Goal: Information Seeking & Learning: Compare options

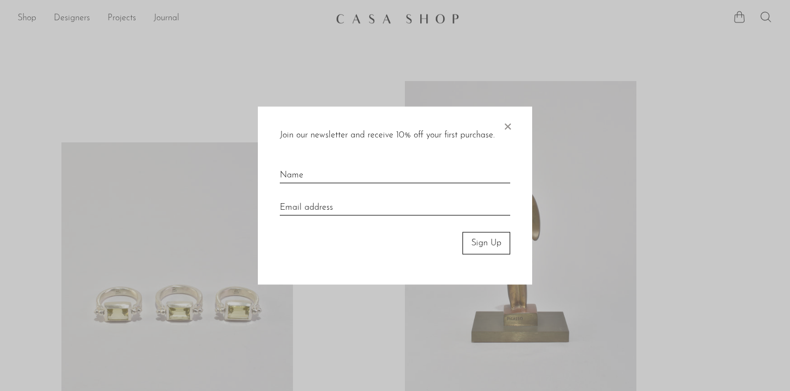
click at [507, 125] on span "×" at bounding box center [507, 124] width 11 height 35
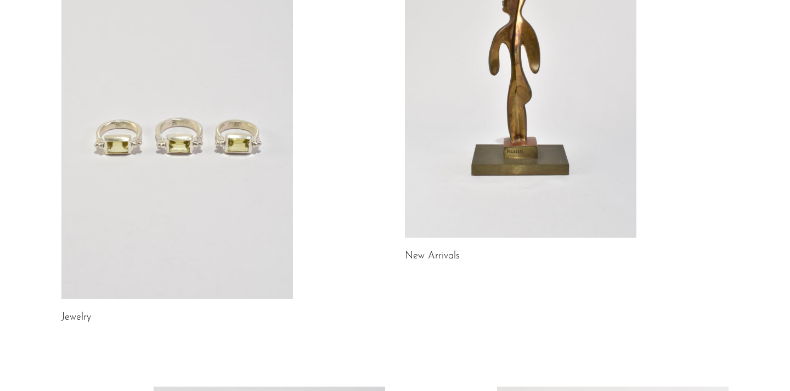
scroll to position [172, 0]
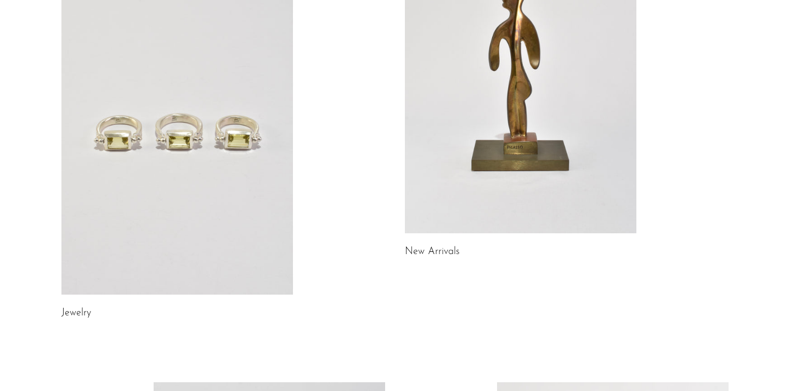
click at [234, 169] on link at bounding box center [176, 133] width 231 height 324
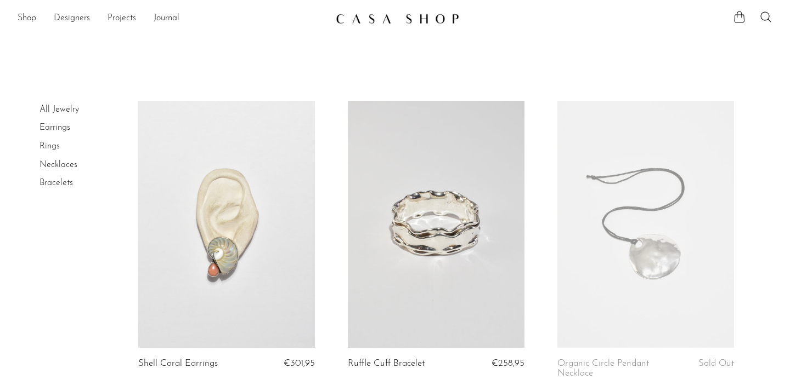
click at [336, 127] on article "Ruffle Cuff Bracelet €258,95" at bounding box center [435, 254] width 209 height 306
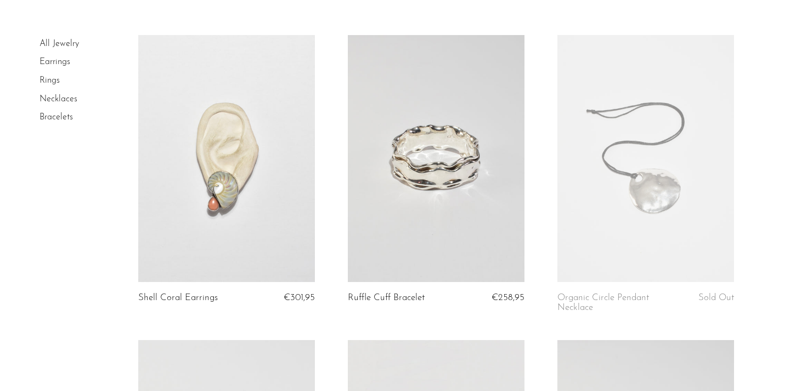
scroll to position [67, 0]
click at [455, 161] on link at bounding box center [436, 157] width 177 height 247
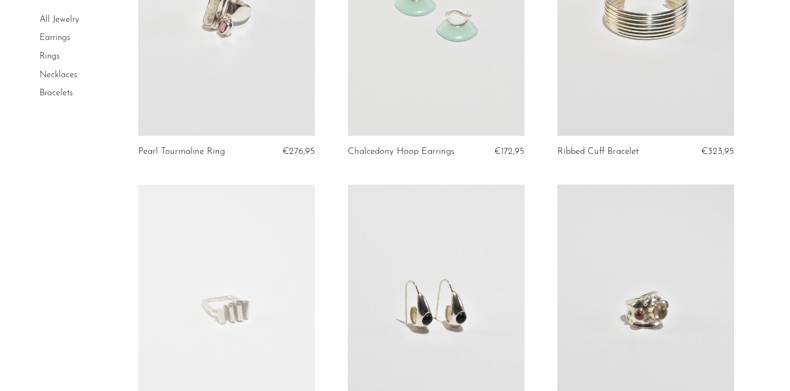
scroll to position [652, 0]
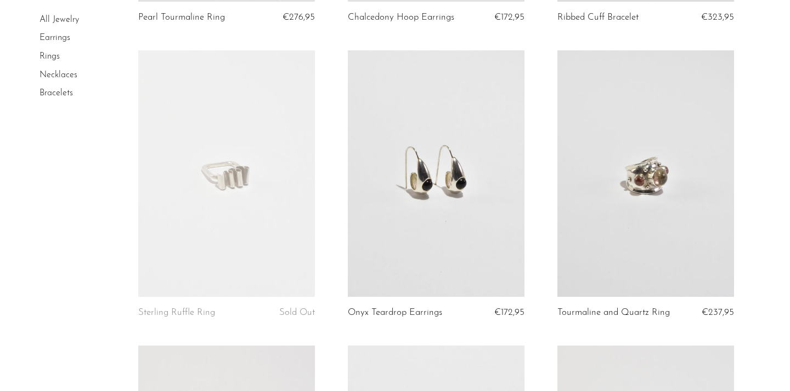
click at [626, 239] on link at bounding box center [645, 173] width 177 height 247
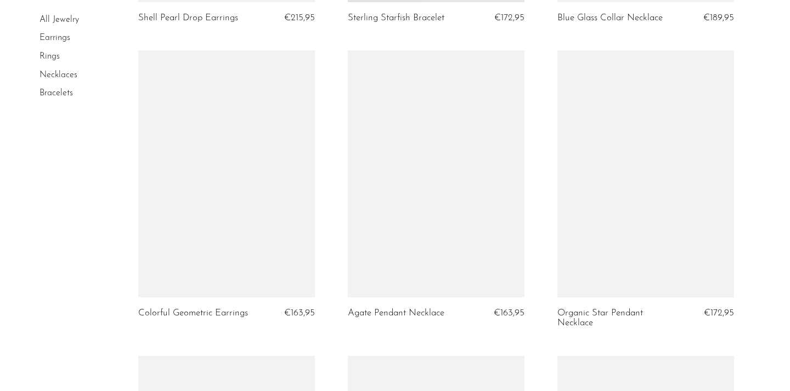
scroll to position [1542, 0]
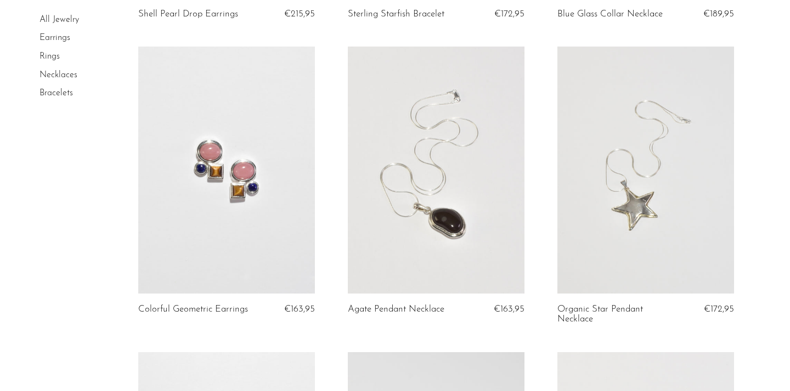
click at [234, 217] on link at bounding box center [226, 170] width 177 height 247
click at [330, 185] on article "Colorful Geometric Earrings €163,95" at bounding box center [226, 200] width 209 height 306
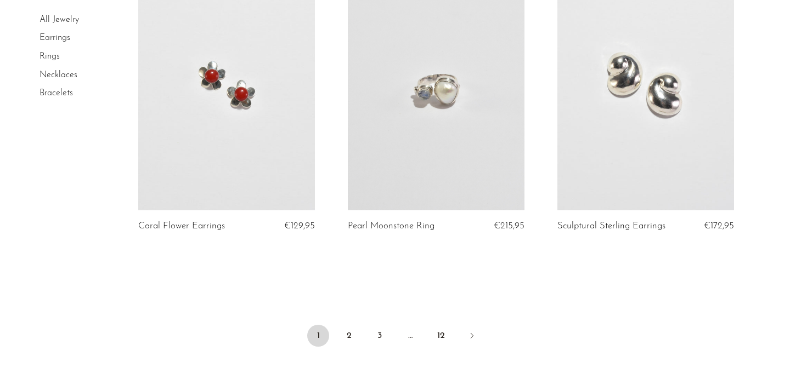
scroll to position [3441, 0]
click at [352, 340] on link "2" at bounding box center [349, 335] width 22 height 22
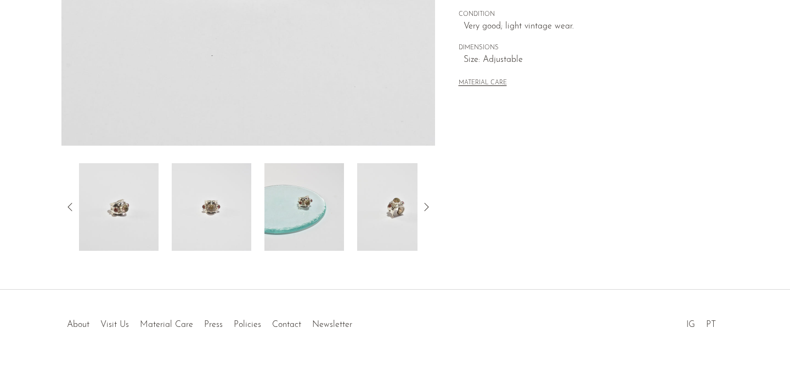
scroll to position [322, 0]
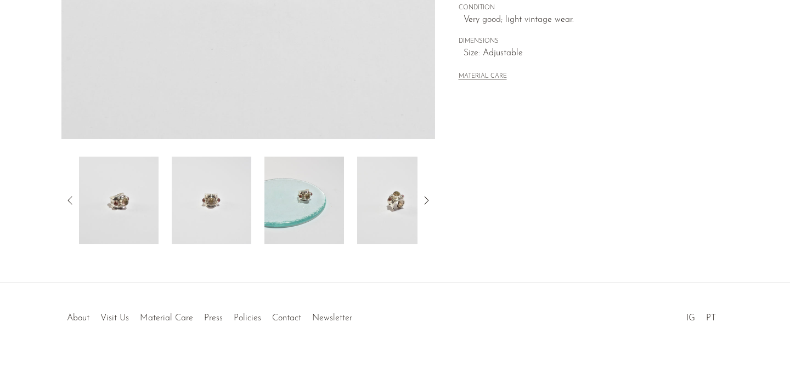
click at [429, 199] on icon at bounding box center [425, 200] width 13 height 13
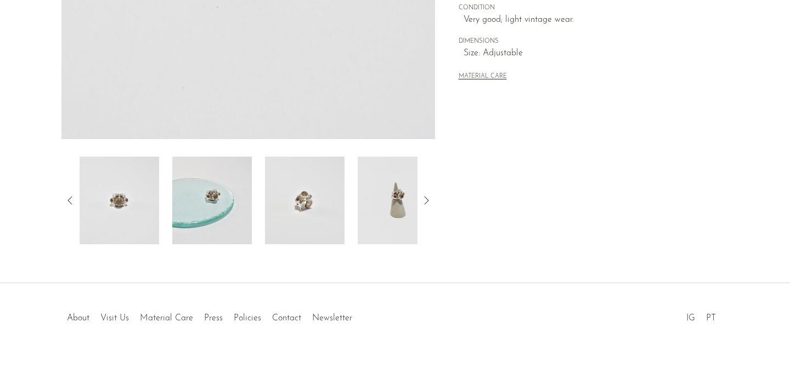
click at [429, 199] on icon at bounding box center [425, 200] width 13 height 13
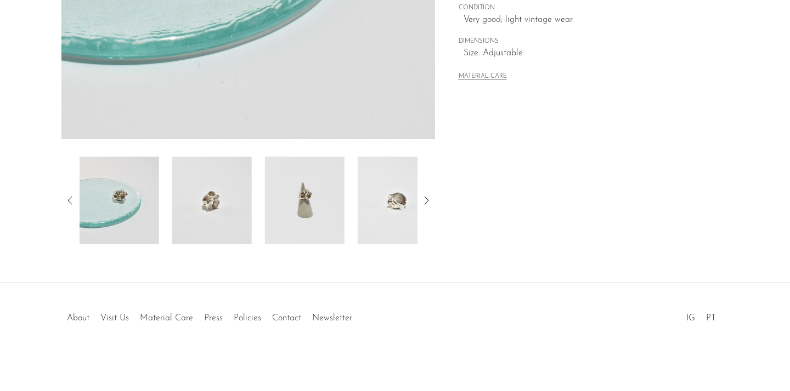
click at [328, 208] on img at bounding box center [305, 201] width 80 height 88
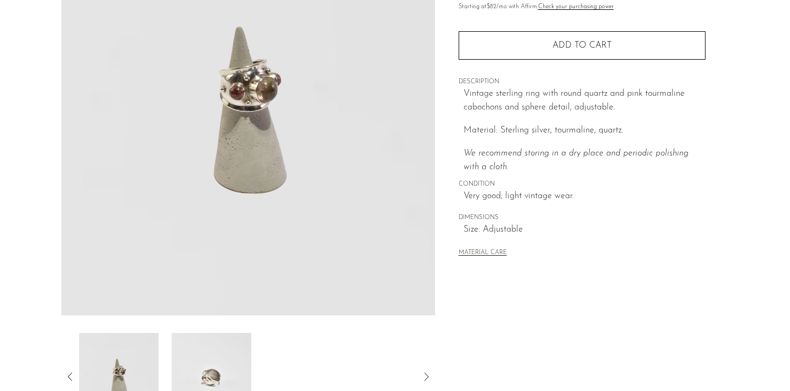
scroll to position [86, 0]
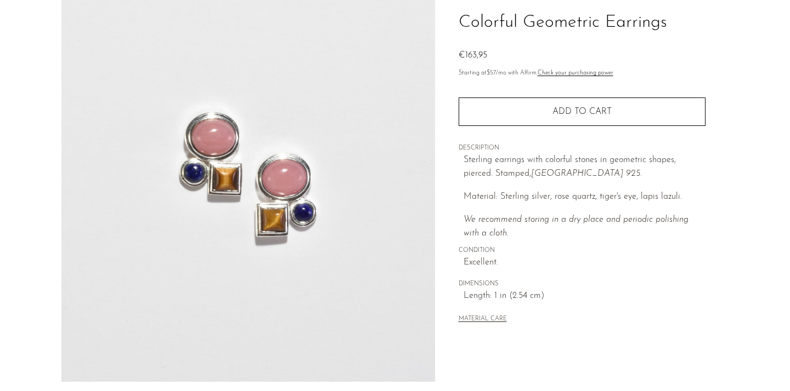
scroll to position [234, 0]
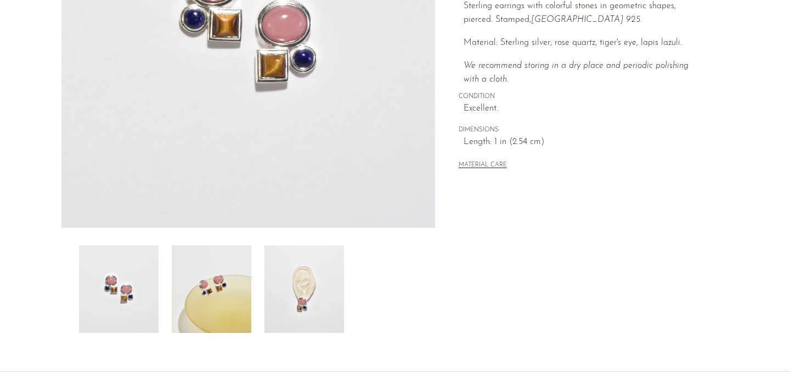
click at [328, 277] on img at bounding box center [304, 290] width 80 height 88
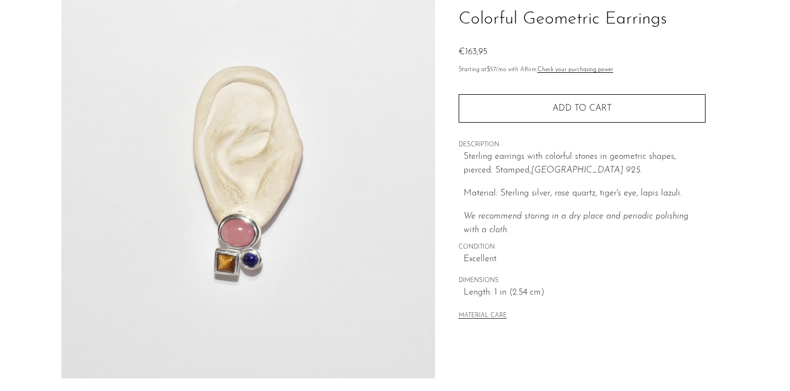
scroll to position [55, 0]
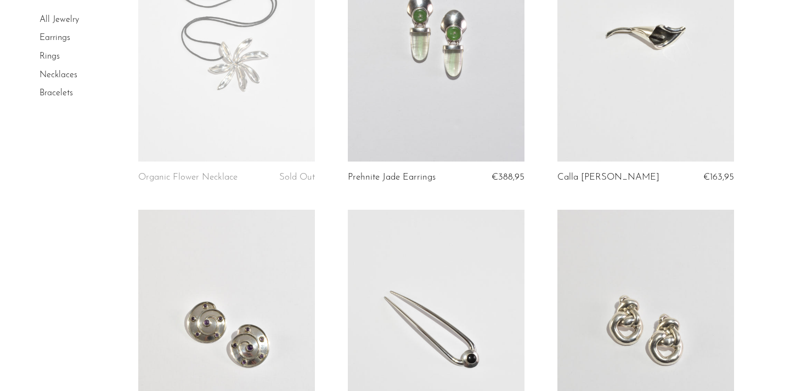
scroll to position [781, 0]
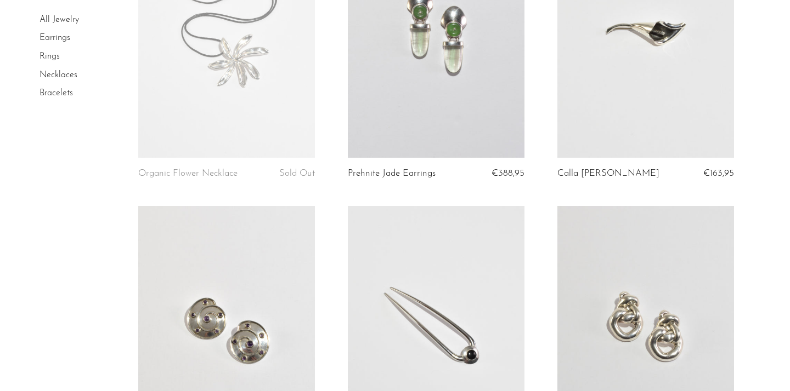
click at [687, 115] on link at bounding box center [645, 34] width 177 height 247
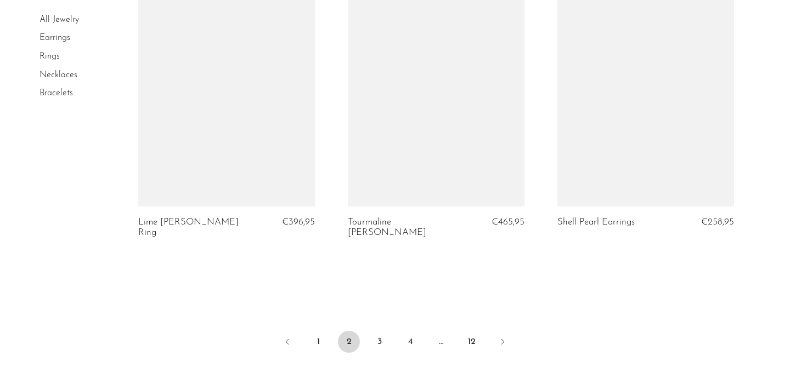
scroll to position [3563, 0]
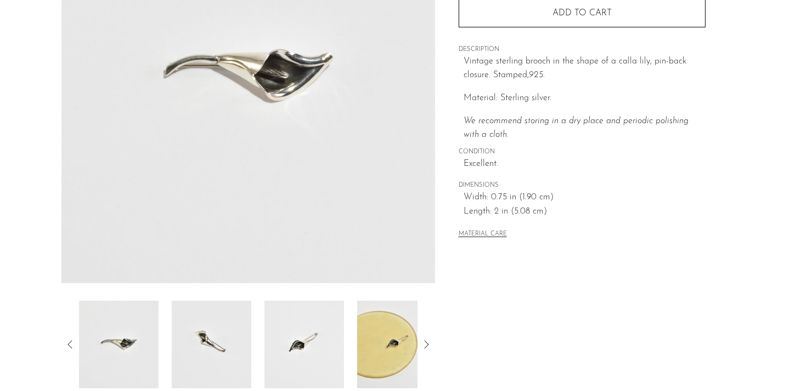
scroll to position [179, 0]
